Goal: Communication & Community: Answer question/provide support

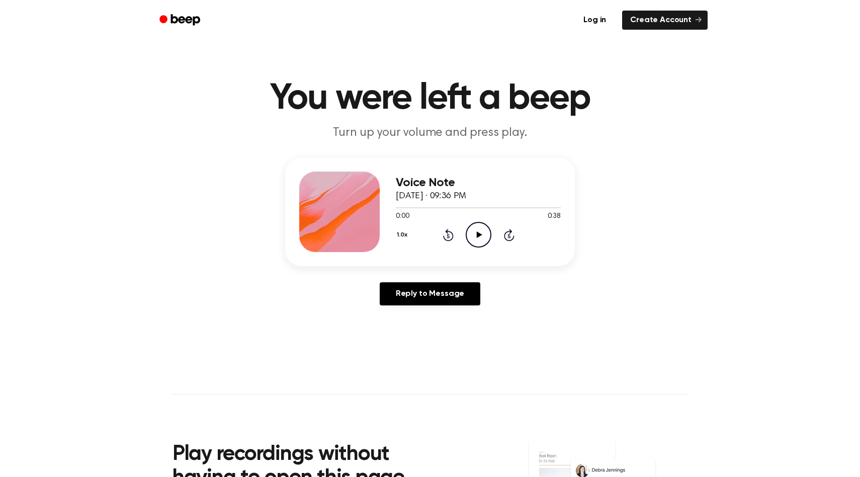
click at [476, 235] on icon "Play Audio" at bounding box center [479, 235] width 26 height 26
click at [445, 231] on icon at bounding box center [448, 235] width 11 height 12
click at [397, 210] on div at bounding box center [478, 207] width 165 height 8
click at [466, 231] on icon "Play Audio" at bounding box center [479, 235] width 26 height 26
click at [490, 226] on icon "Pause Audio" at bounding box center [479, 235] width 26 height 26
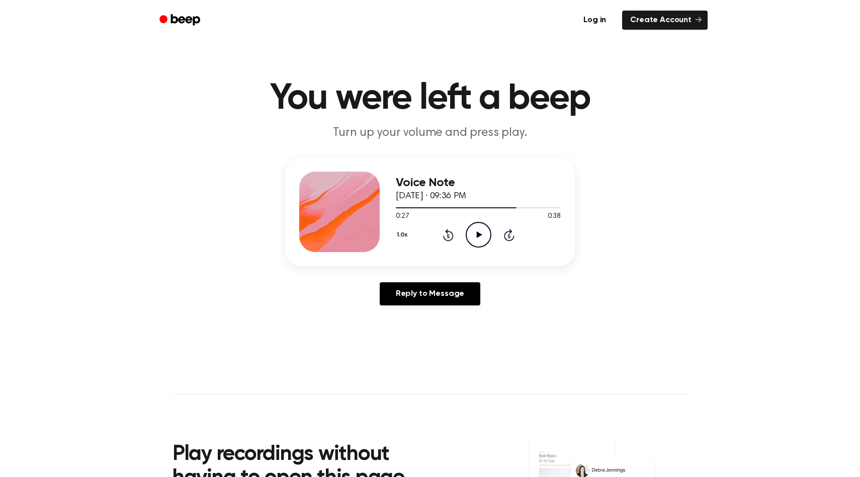
click at [439, 232] on div "1.0x Rewind 5 seconds Play Audio Skip 5 seconds" at bounding box center [478, 235] width 165 height 26
click at [454, 237] on div "1.0x Rewind 5 seconds Play Audio Skip 5 seconds" at bounding box center [478, 235] width 165 height 26
click at [443, 237] on icon at bounding box center [448, 235] width 11 height 12
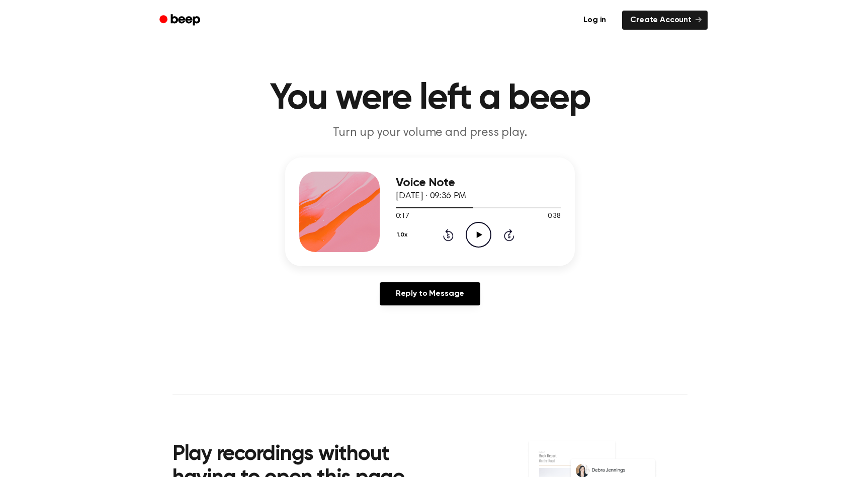
click at [472, 223] on circle at bounding box center [478, 234] width 25 height 25
click at [457, 233] on div "1.0x Rewind 5 seconds Play Audio Skip 5 seconds" at bounding box center [478, 235] width 165 height 26
click at [442, 233] on icon "Rewind 5 seconds" at bounding box center [447, 234] width 11 height 13
click at [500, 233] on div "1.0x Rewind 5 seconds Play Audio Skip 5 seconds" at bounding box center [478, 235] width 165 height 26
click at [487, 234] on icon "Play Audio" at bounding box center [479, 235] width 26 height 26
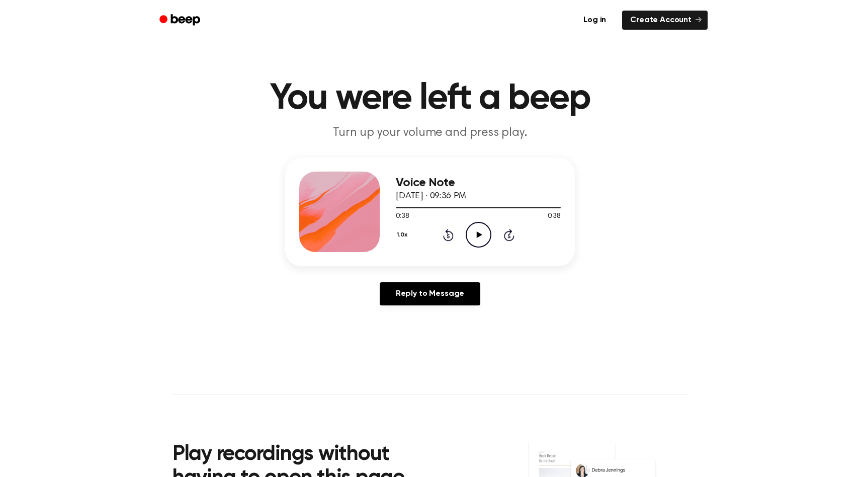
click at [446, 231] on icon at bounding box center [448, 235] width 11 height 12
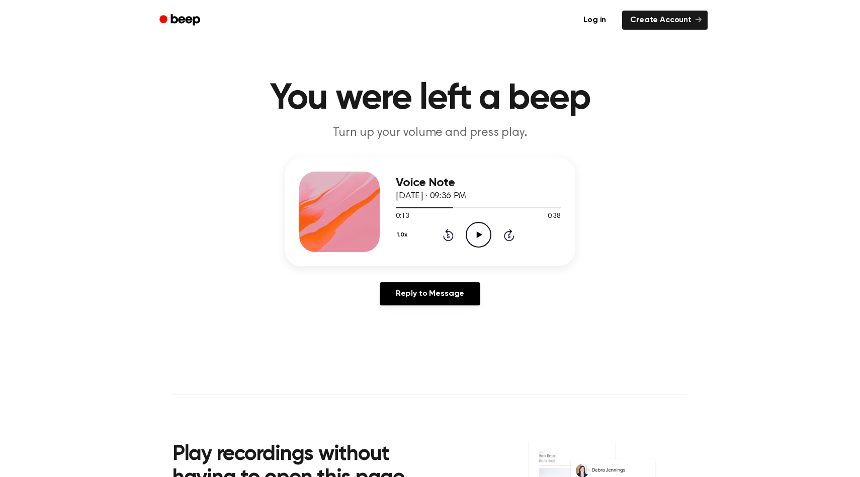
click at [482, 233] on icon "Play Audio" at bounding box center [479, 235] width 26 height 26
click at [446, 231] on icon at bounding box center [448, 235] width 11 height 12
click at [478, 236] on icon at bounding box center [479, 234] width 6 height 7
click at [398, 209] on div at bounding box center [478, 207] width 165 height 8
click at [473, 234] on icon "Play Audio" at bounding box center [479, 235] width 26 height 26
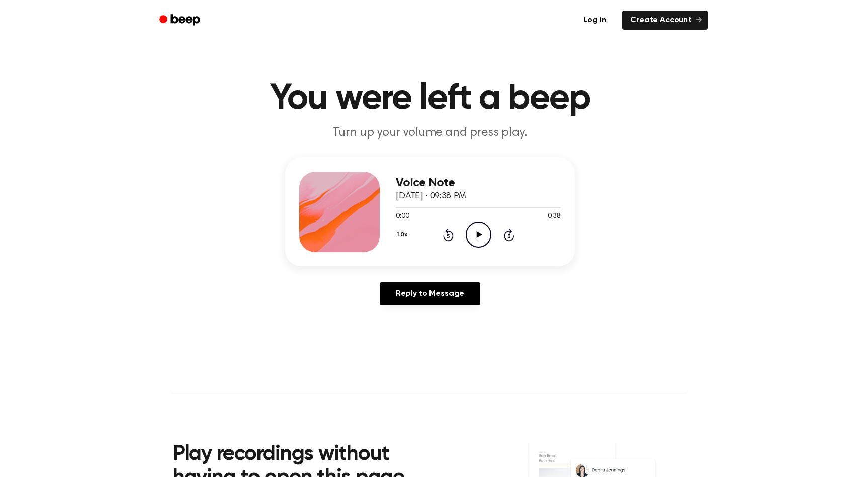
click at [482, 238] on icon "Play Audio" at bounding box center [479, 235] width 26 height 26
click at [441, 233] on div "1.0x Rewind 5 seconds Pause Audio Skip 5 seconds" at bounding box center [478, 235] width 165 height 26
click at [442, 236] on icon "Rewind 5 seconds" at bounding box center [447, 234] width 11 height 13
click at [344, 267] on div "Voice Note September 9, 2025 · 09:38 PM 0:07 0:38 Your browser does not support…" at bounding box center [430, 235] width 836 height 156
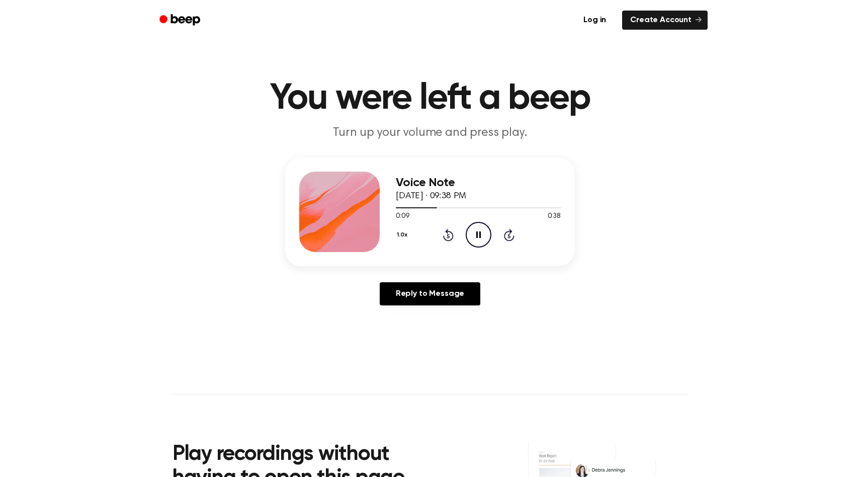
click at [446, 234] on icon "Rewind 5 seconds" at bounding box center [447, 234] width 11 height 13
click at [450, 245] on div "1.0x Rewind 5 seconds Pause Audio Skip 5 seconds" at bounding box center [478, 235] width 165 height 26
click at [450, 237] on icon "Rewind 5 seconds" at bounding box center [447, 234] width 11 height 13
click at [466, 234] on circle at bounding box center [478, 234] width 25 height 25
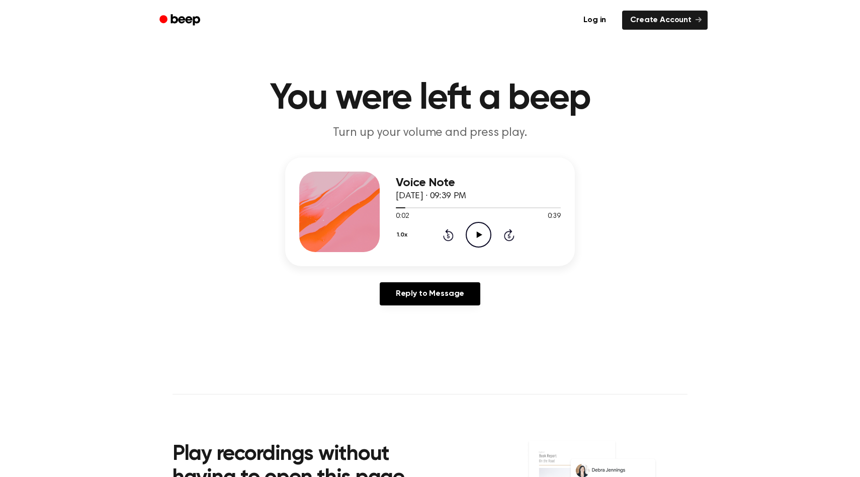
click at [466, 234] on circle at bounding box center [478, 234] width 25 height 25
click at [397, 210] on div at bounding box center [478, 207] width 165 height 8
click at [469, 230] on icon "Play Audio" at bounding box center [479, 235] width 26 height 26
click at [482, 233] on icon "Play Audio" at bounding box center [479, 235] width 26 height 26
click at [446, 231] on icon at bounding box center [448, 235] width 11 height 12
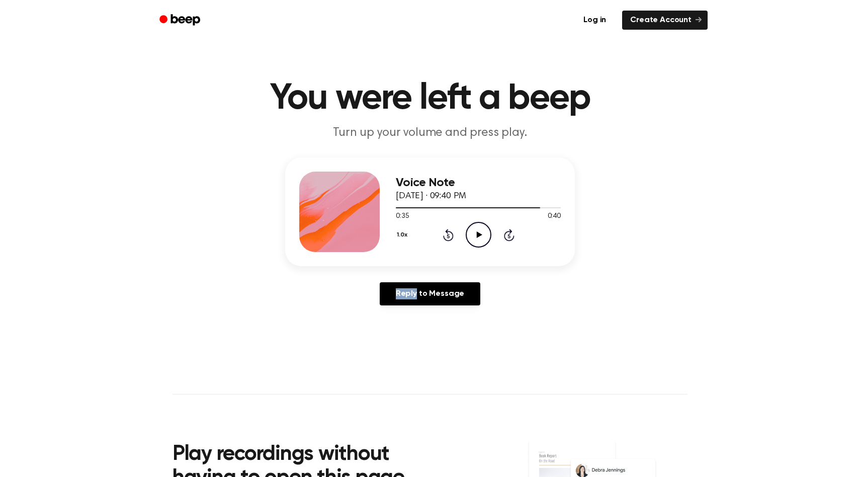
click at [446, 231] on icon at bounding box center [448, 235] width 11 height 12
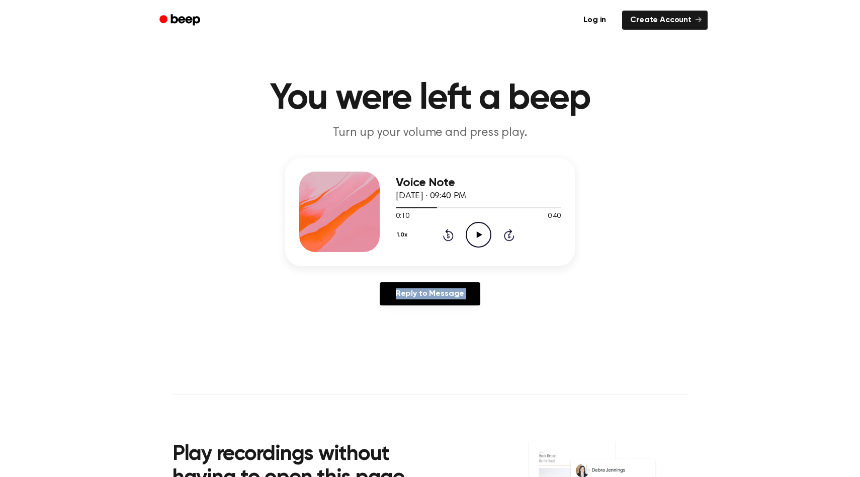
click at [446, 231] on icon at bounding box center [448, 235] width 11 height 12
click at [434, 231] on div "1.0x Rewind 5 seconds Play Audio Skip 5 seconds" at bounding box center [478, 235] width 165 height 26
click at [441, 235] on div "1.0x Rewind 5 seconds Play Audio Skip 5 seconds" at bounding box center [478, 235] width 165 height 26
click at [452, 235] on icon at bounding box center [448, 235] width 11 height 12
click at [473, 229] on icon "Play Audio" at bounding box center [479, 235] width 26 height 26
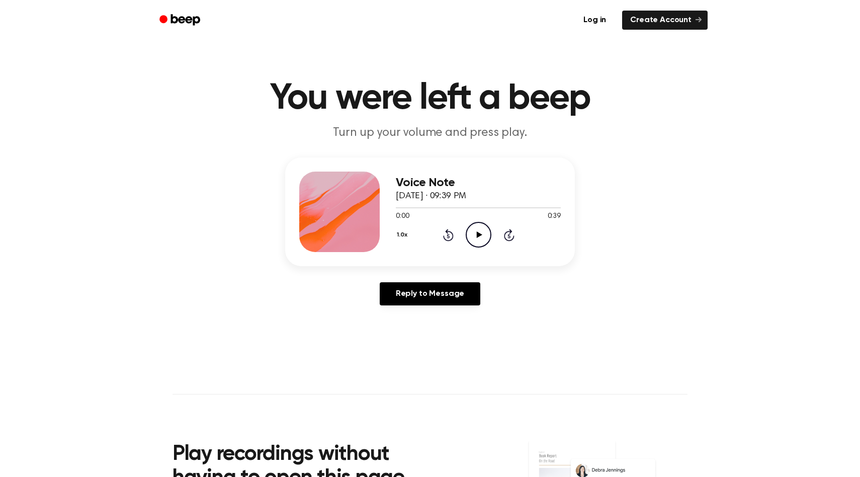
click at [491, 249] on div "Voice Note [DATE] · 09:39 PM 0:00 0:39 Your browser does not support the [objec…" at bounding box center [478, 211] width 165 height 80
click at [471, 232] on icon "Play Audio" at bounding box center [479, 235] width 26 height 26
click at [441, 232] on div "1.0x Rewind 5 seconds Pause Audio Skip 5 seconds" at bounding box center [478, 235] width 165 height 26
click at [255, 38] on div "Log in Create Account" at bounding box center [429, 20] width 555 height 40
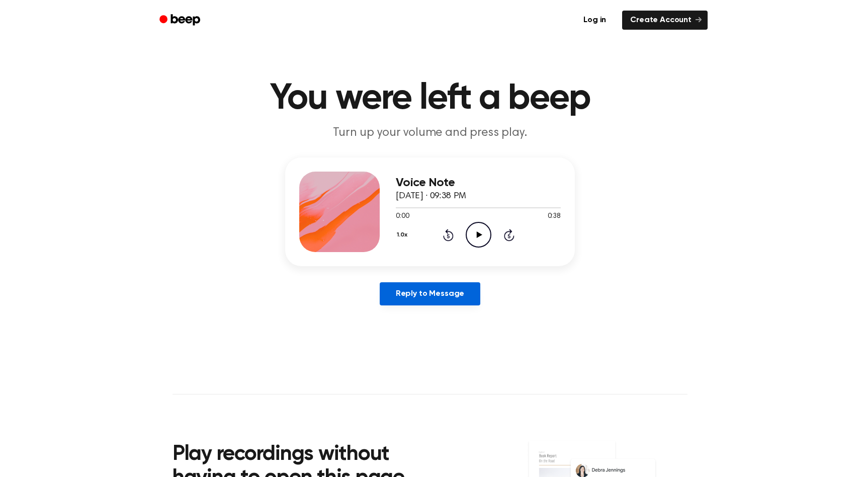
click at [414, 291] on link "Reply to Message" at bounding box center [430, 293] width 101 height 23
click at [470, 230] on icon "Play Audio" at bounding box center [479, 235] width 26 height 26
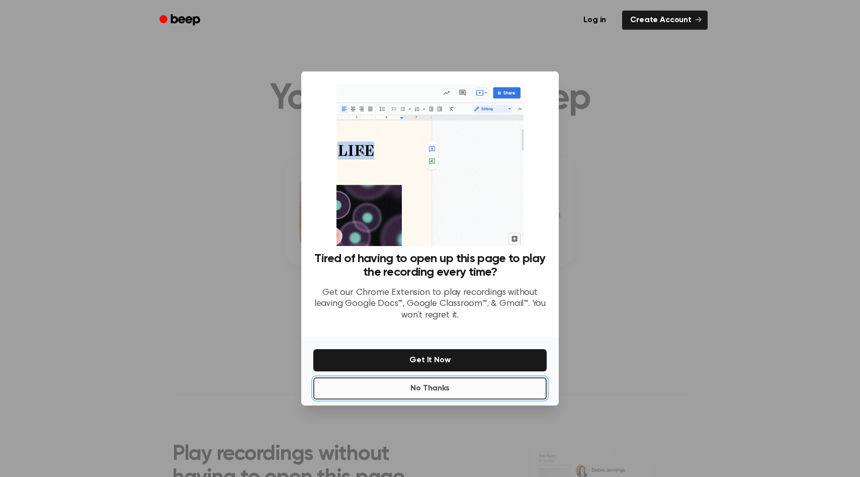
click at [369, 380] on button "No Thanks" at bounding box center [429, 388] width 233 height 22
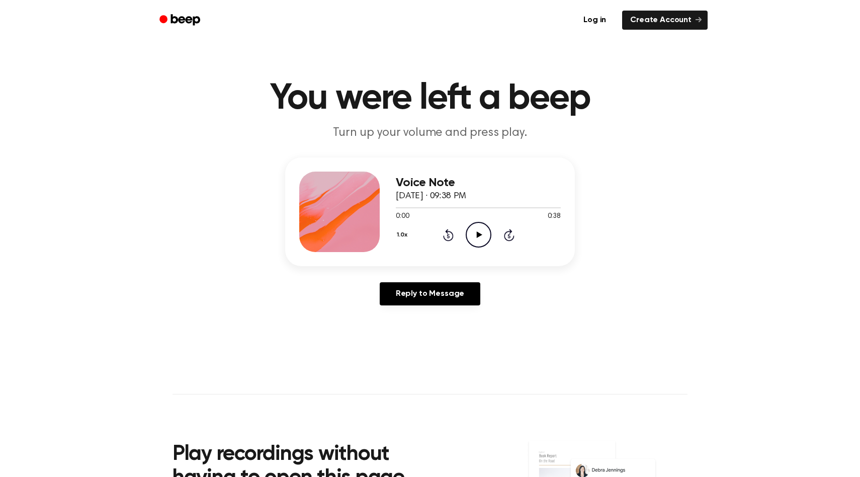
click at [472, 235] on icon "Play Audio" at bounding box center [479, 235] width 26 height 26
click at [391, 207] on div "Voice Note [DATE] · 09:38 PM 0:25 0:38 Your browser does not support the [objec…" at bounding box center [430, 211] width 290 height 109
click at [403, 207] on div at bounding box center [478, 207] width 165 height 1
